Goal: Task Accomplishment & Management: Complete application form

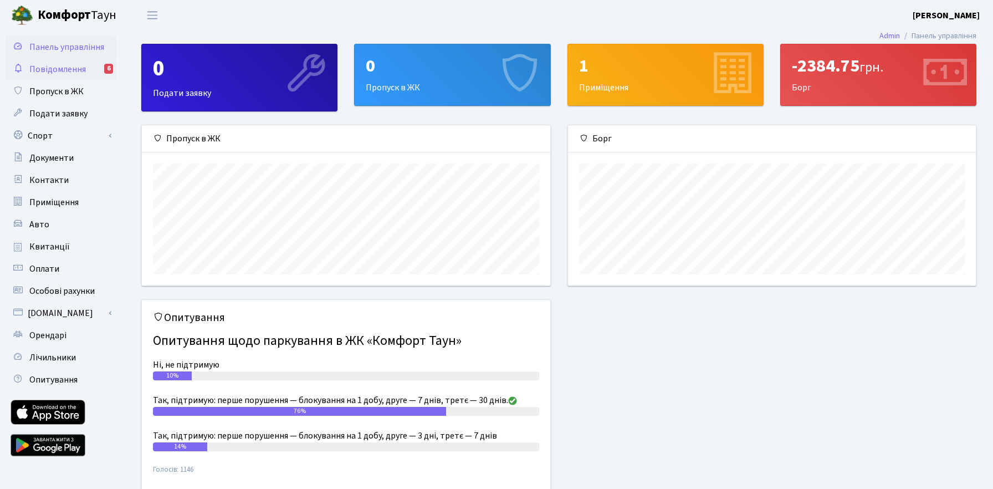
click at [69, 67] on span "Повідомлення" at bounding box center [57, 69] width 57 height 12
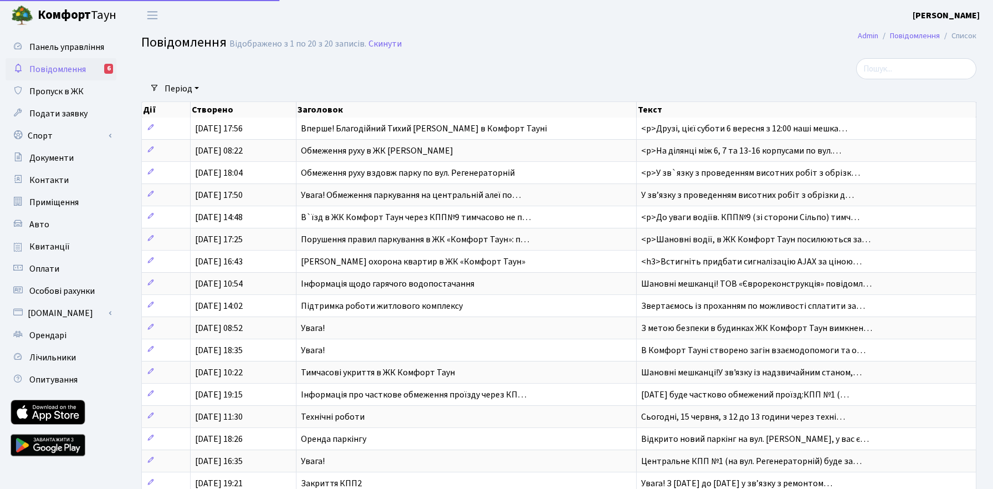
select select "25"
click at [65, 88] on span "Пропуск в ЖК" at bounding box center [56, 91] width 54 height 12
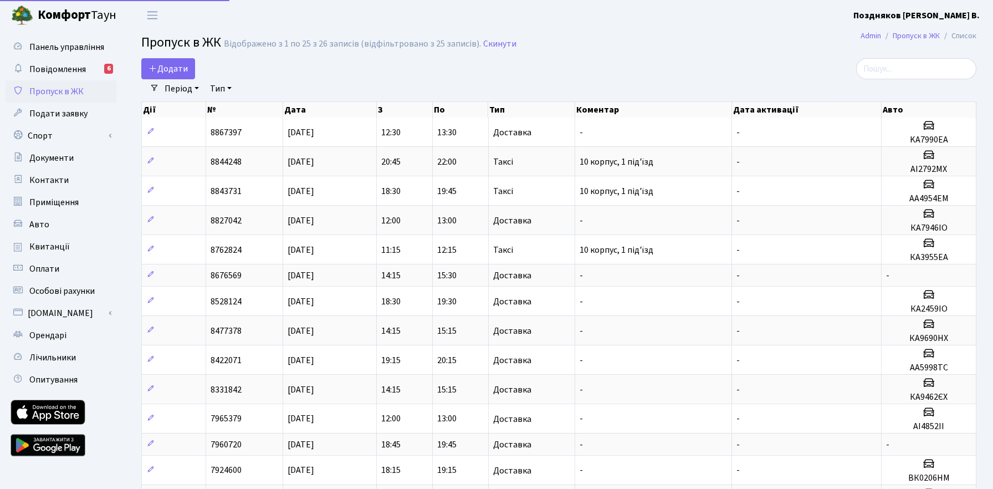
select select "25"
click at [148, 70] on link "Додати" at bounding box center [168, 68] width 54 height 21
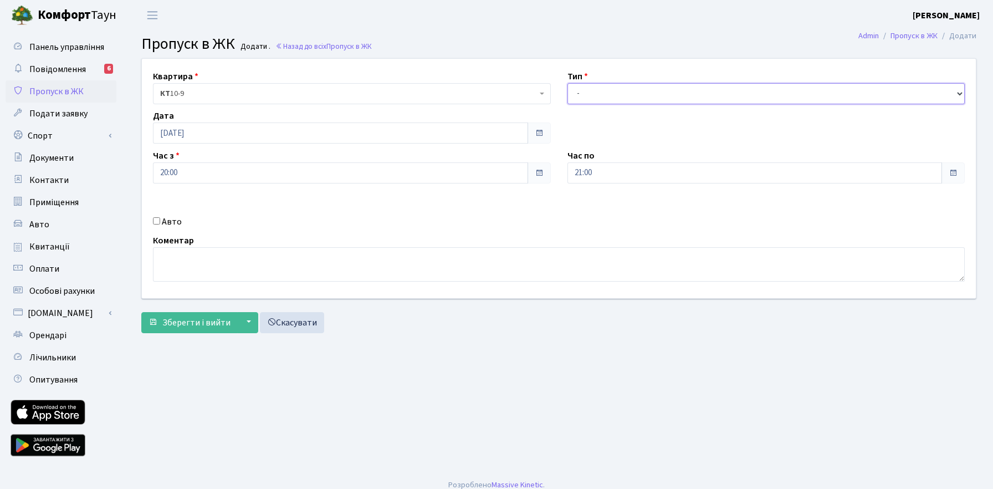
click at [687, 100] on select "- Доставка Таксі Гості Сервіс" at bounding box center [766, 93] width 398 height 21
select select "1"
click at [567, 83] on select "- Доставка Таксі Гості Сервіс" at bounding box center [766, 93] width 398 height 21
click at [165, 221] on label "Авто" at bounding box center [172, 221] width 20 height 13
click at [160, 221] on input "Авто" at bounding box center [156, 220] width 7 height 7
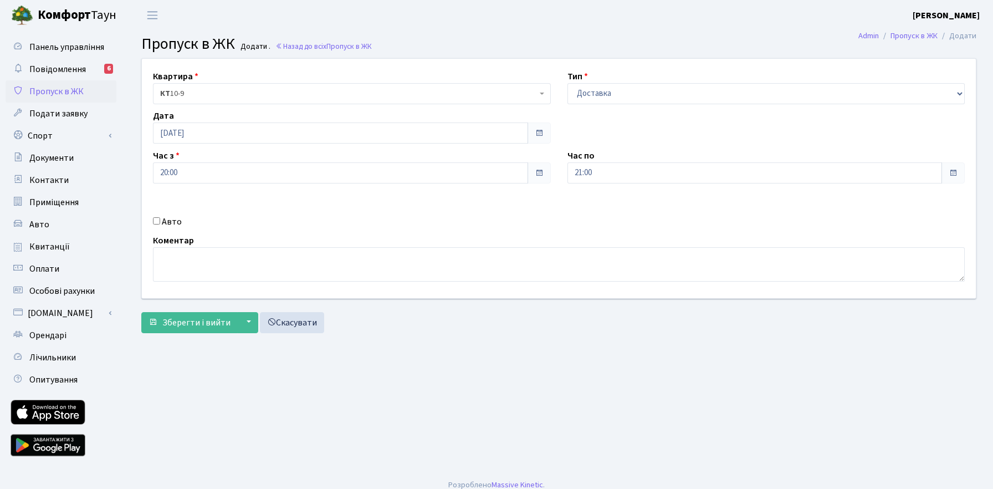
checkbox input "true"
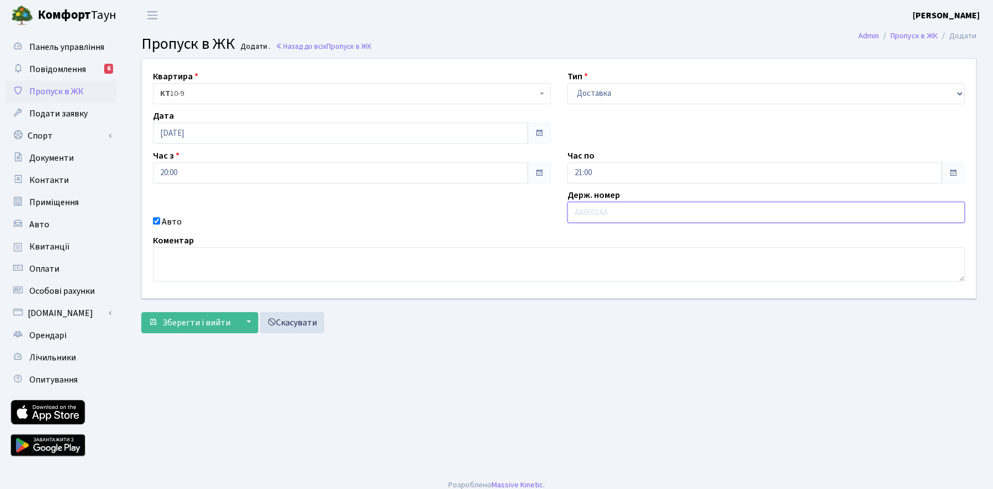
paste input "BH4798EI"
type input "BH4798EI"
click at [605, 334] on div "Квартира <b>КТ</b>&nbsp;&nbsp;&nbsp;&nbsp;10-9 КТ 10-9 Тип - Доставка Таксі Гос…" at bounding box center [559, 198] width 852 height 280
click at [201, 319] on span "Зберегти і вийти" at bounding box center [196, 322] width 68 height 12
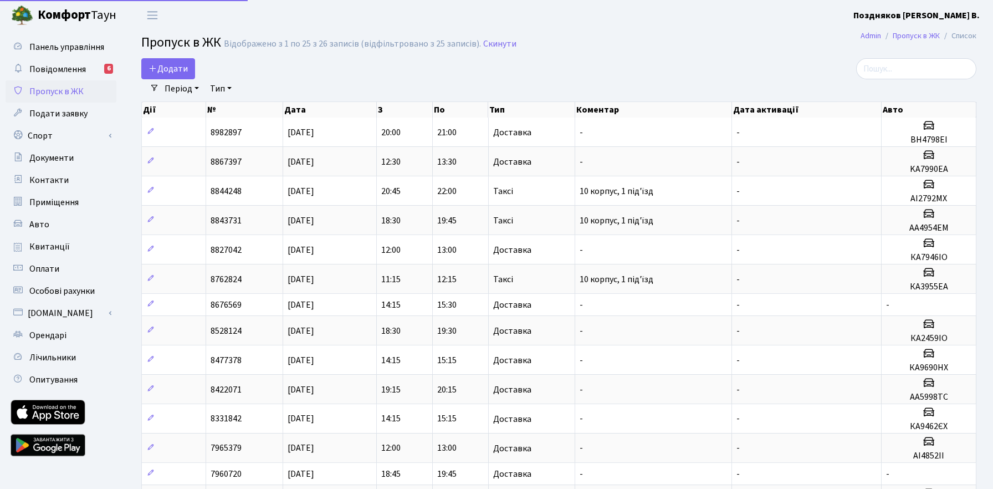
select select "25"
